Goal: Find specific page/section: Find specific page/section

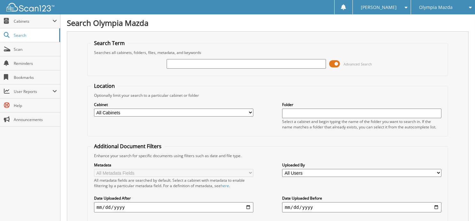
drag, startPoint x: 0, startPoint y: 0, endPoint x: 171, endPoint y: 61, distance: 181.6
click at [171, 61] on input "text" at bounding box center [246, 64] width 159 height 10
type input "55172"
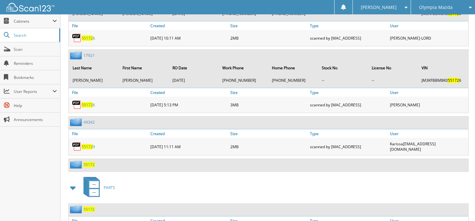
scroll to position [602, 0]
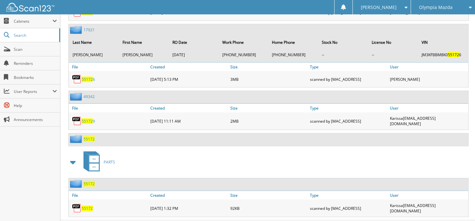
click at [90, 137] on span "55172" at bounding box center [89, 139] width 11 height 5
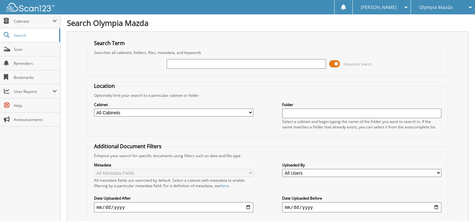
click at [176, 64] on input "text" at bounding box center [246, 64] width 159 height 10
type input "57044"
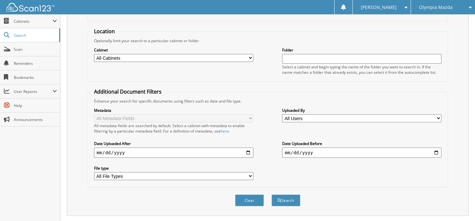
scroll to position [33, 0]
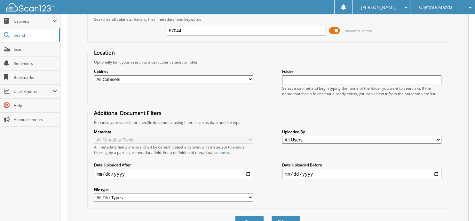
drag, startPoint x: 187, startPoint y: 32, endPoint x: 147, endPoint y: 27, distance: 40.7
click at [147, 27] on div "57044 Advanced Search" at bounding box center [268, 30] width 354 height 17
type input "54078"
click at [272, 216] on button "Search" at bounding box center [286, 222] width 29 height 12
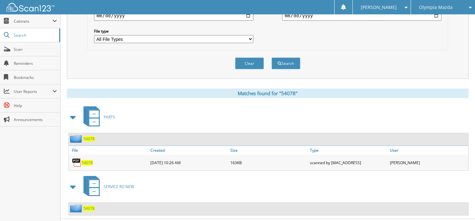
scroll to position [201, 0]
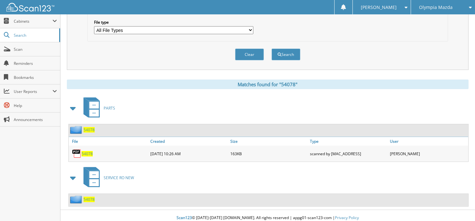
click at [91, 197] on span "54078" at bounding box center [89, 199] width 11 height 5
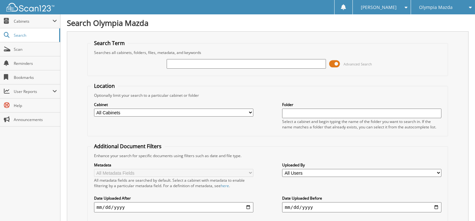
click at [180, 60] on input "text" at bounding box center [246, 64] width 159 height 10
type input "55666"
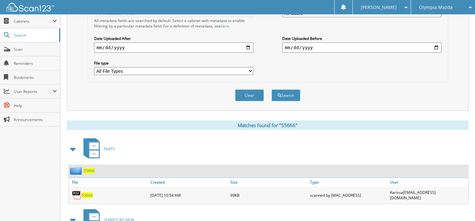
scroll to position [201, 0]
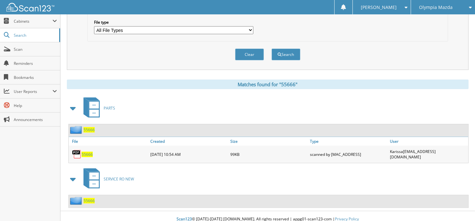
click at [90, 198] on span "55666" at bounding box center [89, 200] width 11 height 5
